Goal: Task Accomplishment & Management: Manage account settings

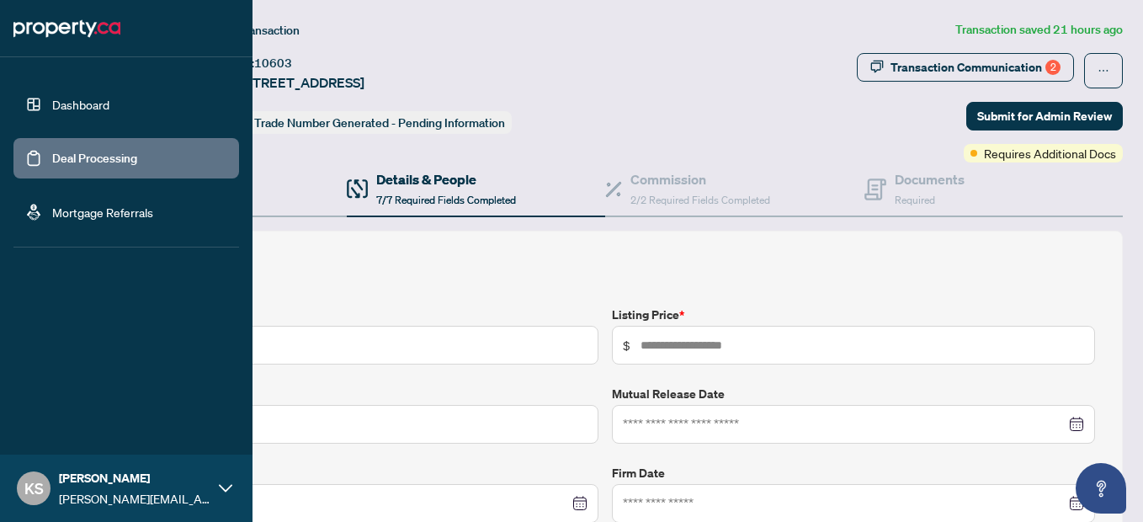
click at [52, 161] on link "Deal Processing" at bounding box center [94, 158] width 85 height 15
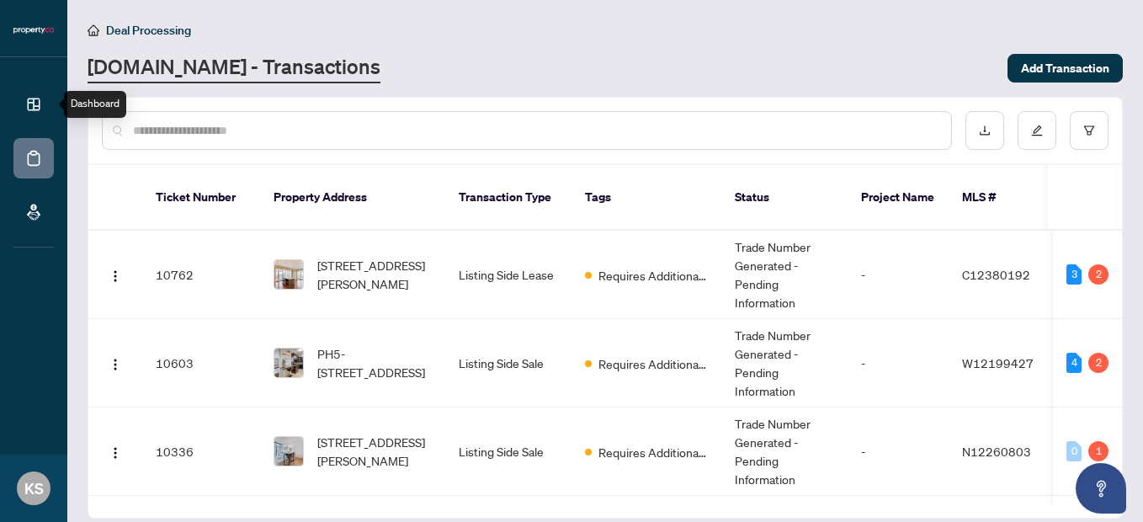
click at [34, 100] on icon at bounding box center [33, 104] width 17 height 17
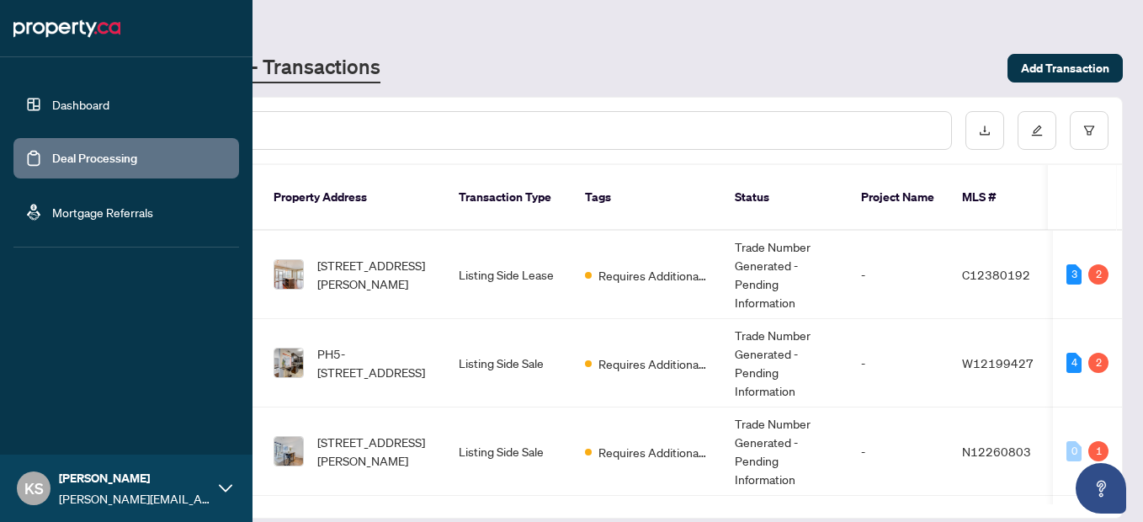
click at [72, 103] on link "Dashboard" at bounding box center [80, 104] width 57 height 15
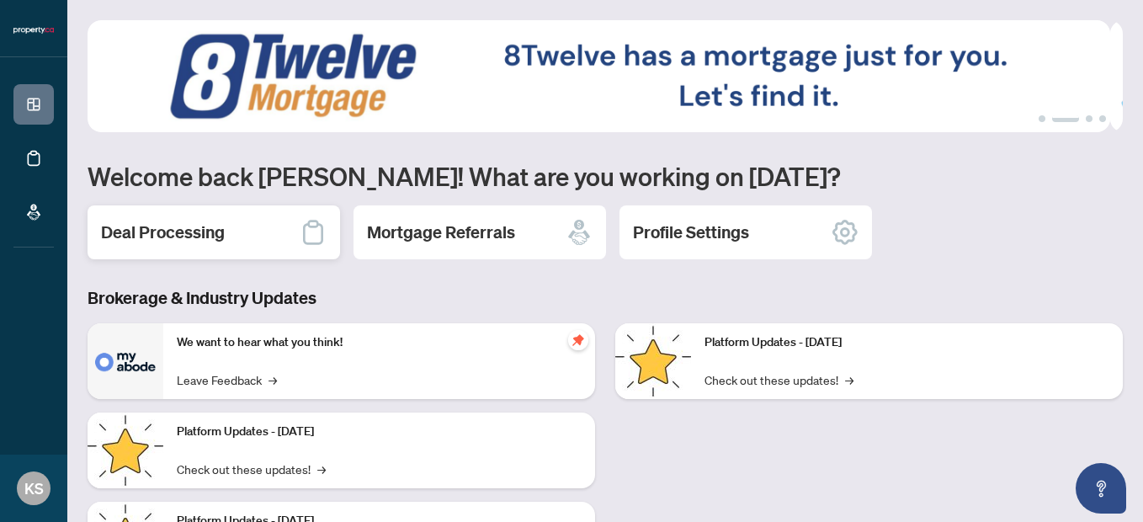
click at [214, 231] on h2 "Deal Processing" at bounding box center [163, 232] width 124 height 24
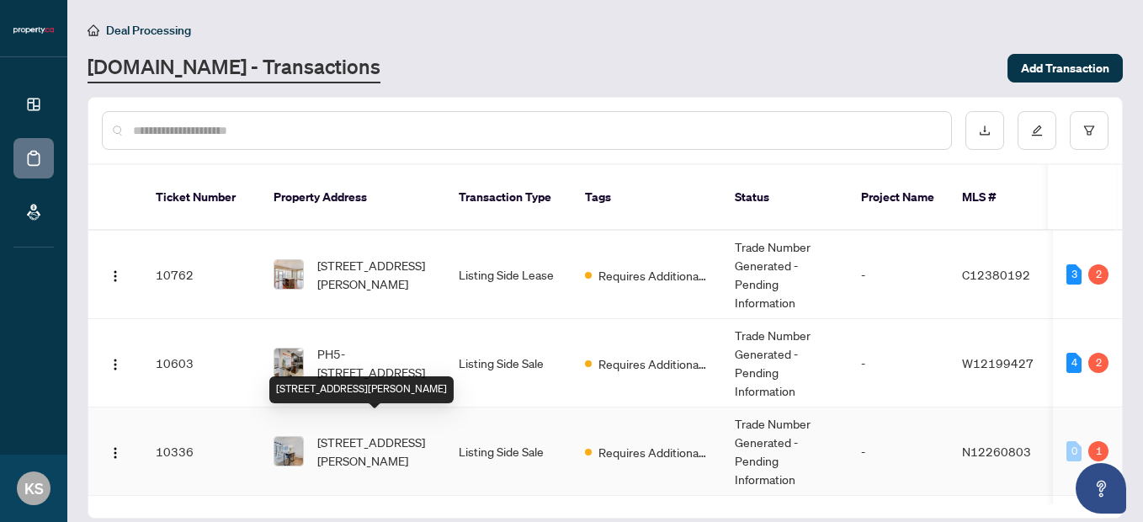
click at [375, 435] on span "[STREET_ADDRESS][PERSON_NAME]" at bounding box center [374, 450] width 114 height 37
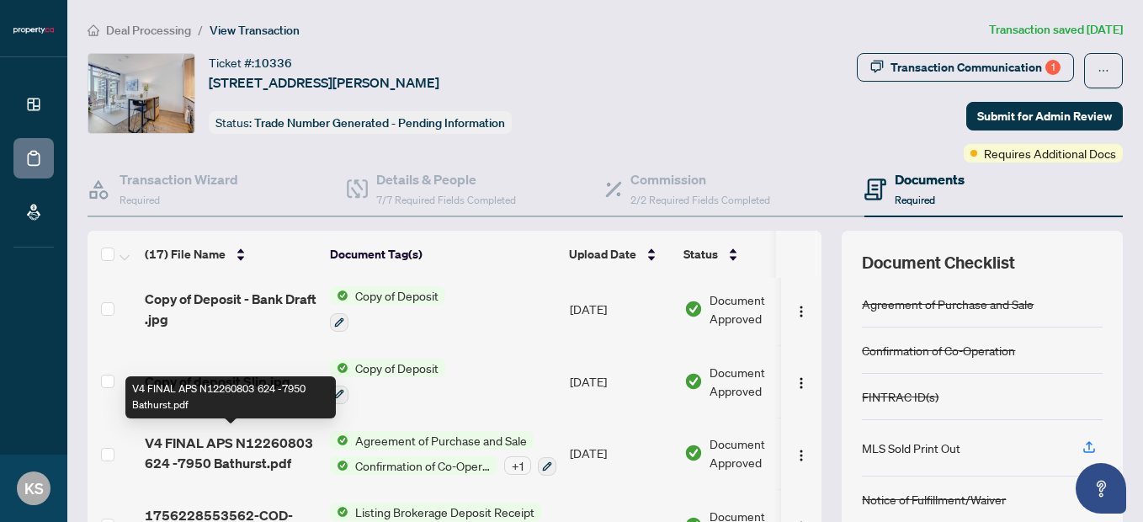
scroll to position [905, 0]
click at [226, 438] on span "V4 FINAL APS N12260803 624 -7950 Bathurst.pdf" at bounding box center [231, 452] width 172 height 40
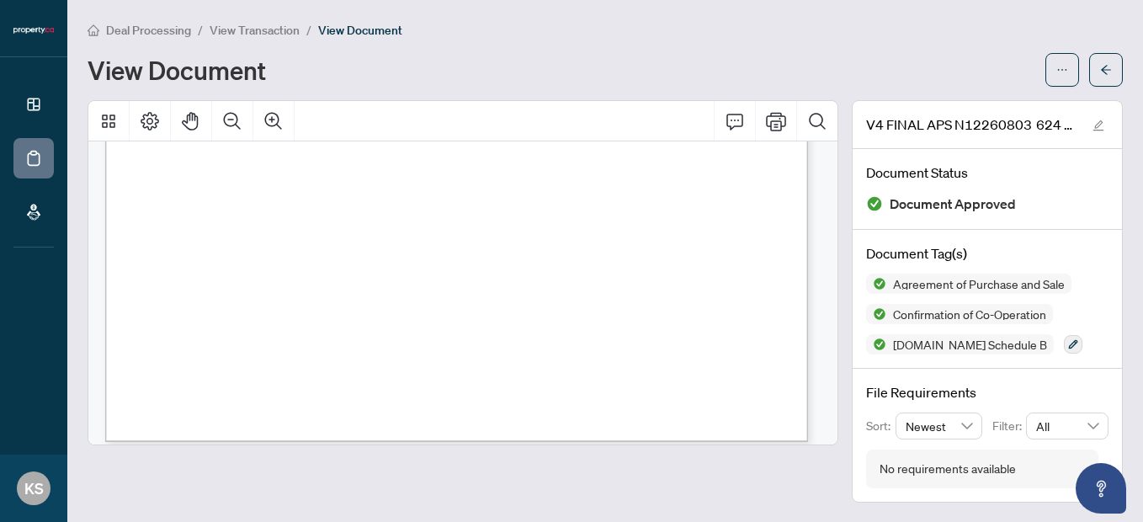
scroll to position [630, 0]
click at [153, 25] on span "Deal Processing" at bounding box center [148, 30] width 85 height 15
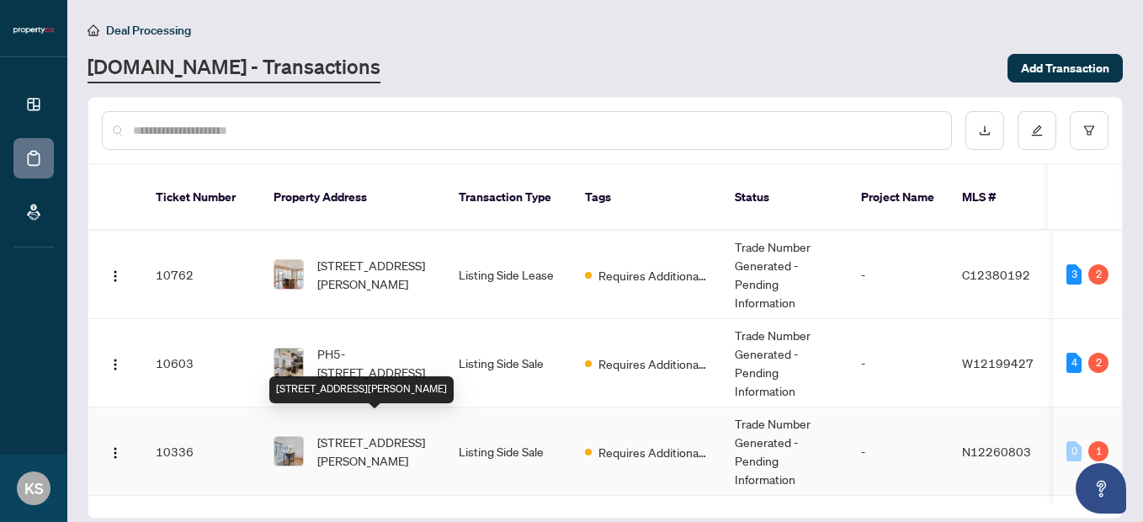
click at [369, 432] on span "[STREET_ADDRESS][PERSON_NAME]" at bounding box center [374, 450] width 114 height 37
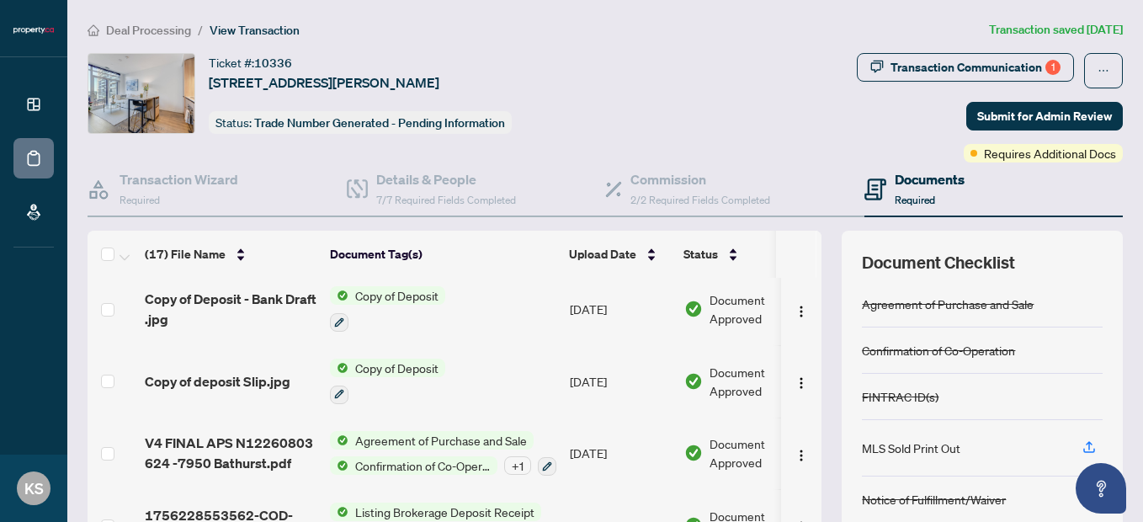
scroll to position [183, 0]
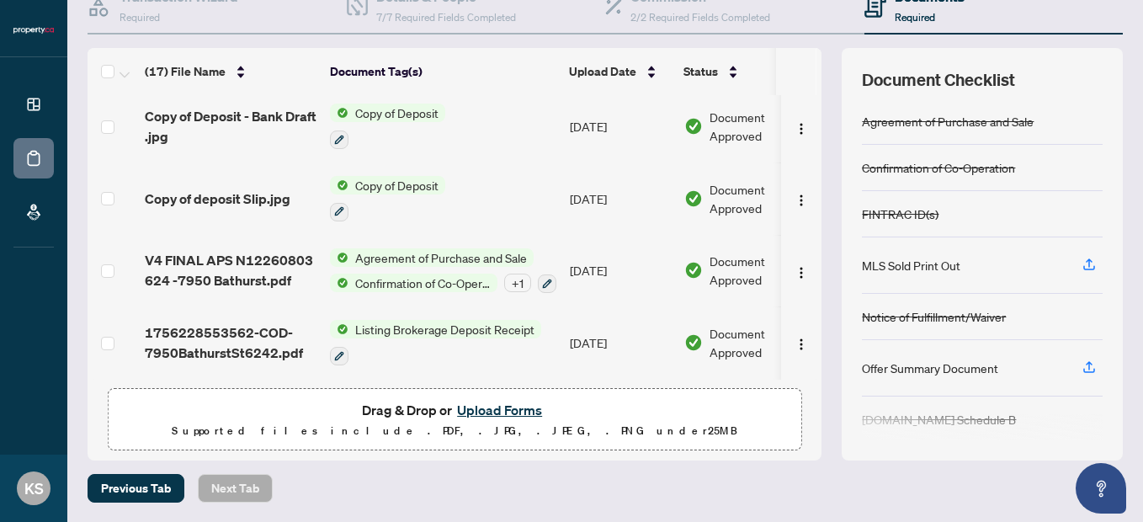
click at [505, 399] on button "Upload Forms" at bounding box center [499, 410] width 95 height 22
click at [498, 403] on button "Upload Forms" at bounding box center [499, 410] width 95 height 22
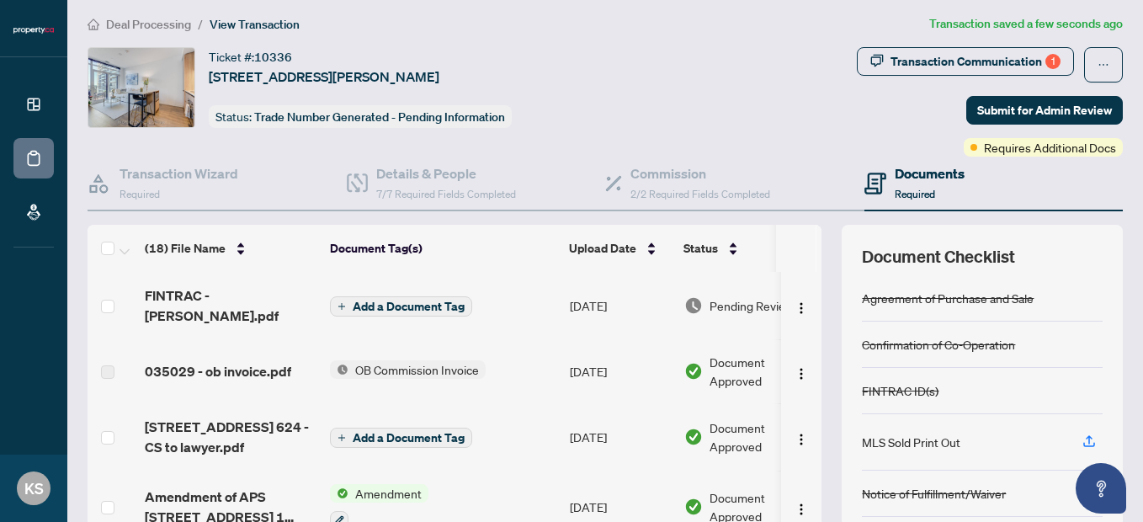
scroll to position [5, 0]
